Goal: Task Accomplishment & Management: Manage account settings

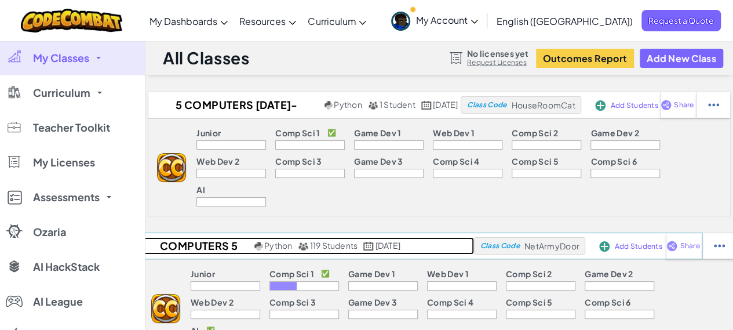
click at [173, 237] on h2 "Computers 5" at bounding box center [197, 245] width 109 height 17
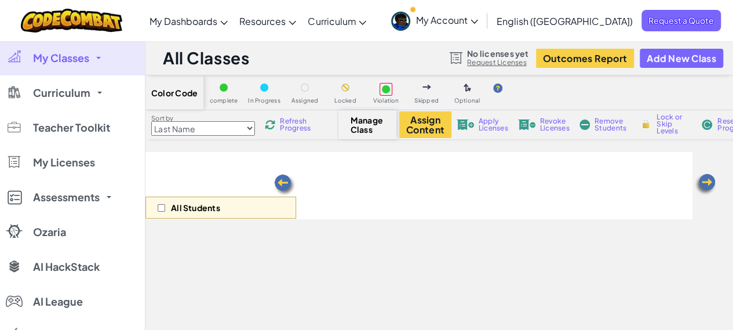
select select "560f1a9f22961295f9427742"
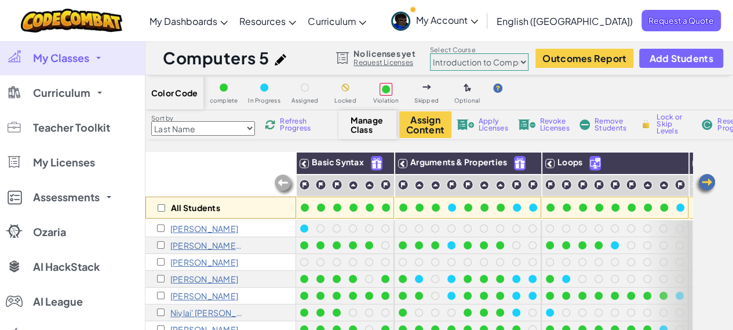
click at [368, 120] on span "Manage Class" at bounding box center [368, 124] width 34 height 19
click at [227, 61] on h1 "Computers 5" at bounding box center [216, 58] width 106 height 22
click at [168, 92] on span "Color Code" at bounding box center [174, 92] width 46 height 9
drag, startPoint x: 701, startPoint y: 113, endPoint x: 741, endPoint y: 161, distance: 62.1
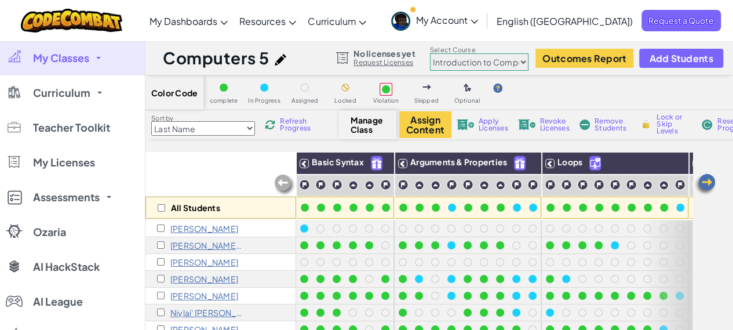
click at [720, 151] on div "Color Code complete In Progress Assigned Locked Violation Skipped Optional Sort…" at bounding box center [440, 282] width 588 height 414
click at [49, 57] on span "My Classes" at bounding box center [61, 58] width 56 height 10
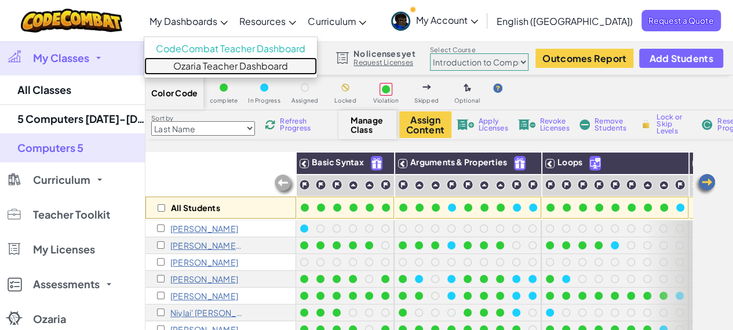
click at [242, 67] on link "Ozaria Teacher Dashboard" at bounding box center [230, 65] width 173 height 17
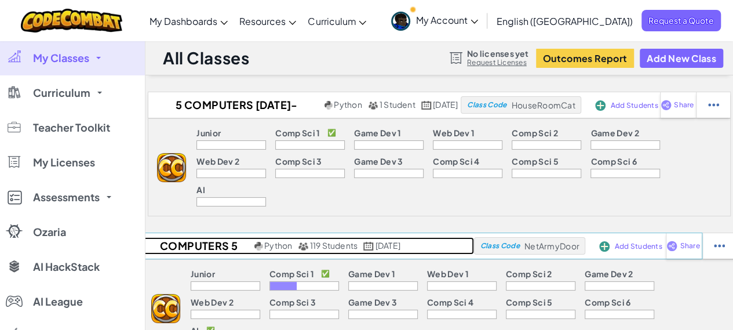
click at [205, 237] on h2 "Computers 5" at bounding box center [197, 245] width 109 height 17
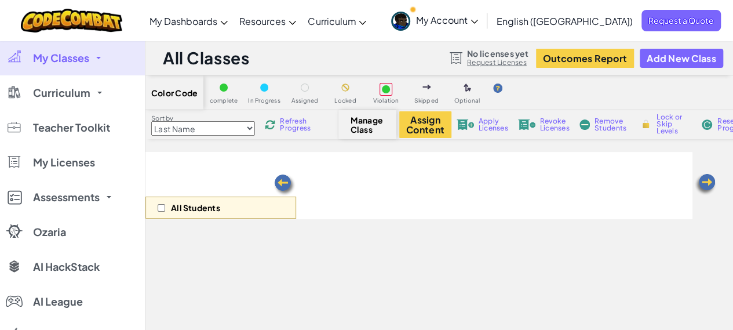
select select "560f1a9f22961295f9427742"
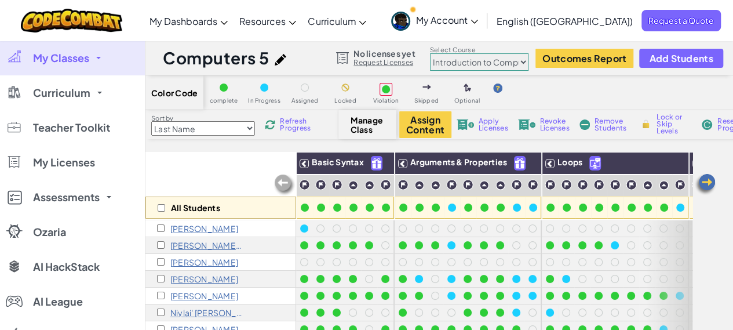
click at [277, 59] on img at bounding box center [281, 60] width 12 height 12
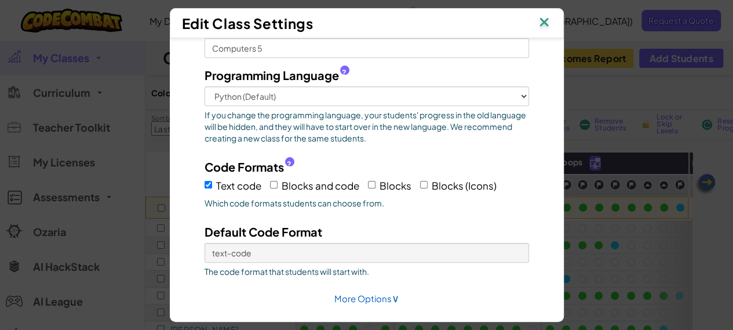
scroll to position [96, 0]
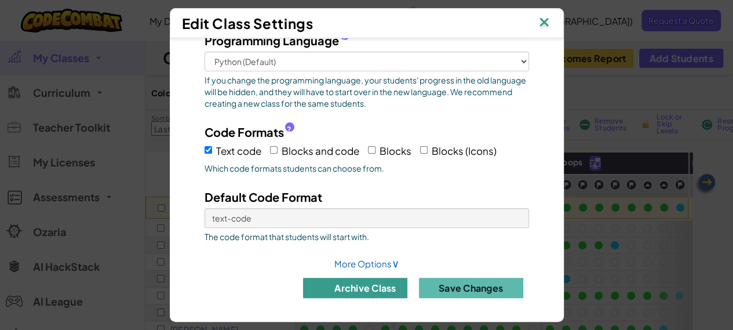
click at [344, 287] on button "archive class" at bounding box center [355, 288] width 104 height 20
